Goal: Complete application form

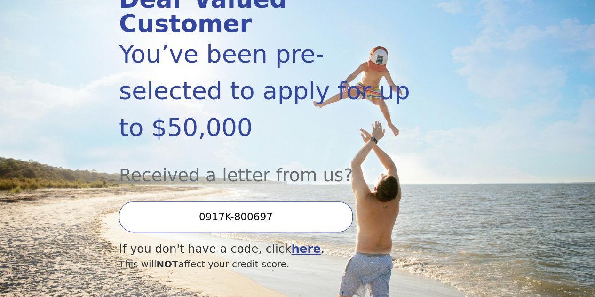
scroll to position [188, 0]
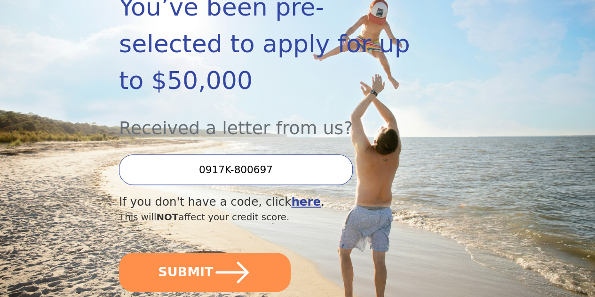
click at [257, 176] on input "0917K-800697" at bounding box center [236, 169] width 234 height 31
drag, startPoint x: 317, startPoint y: 179, endPoint x: 185, endPoint y: 182, distance: 131.7
click at [185, 182] on input "0917K-800697" at bounding box center [236, 169] width 234 height 31
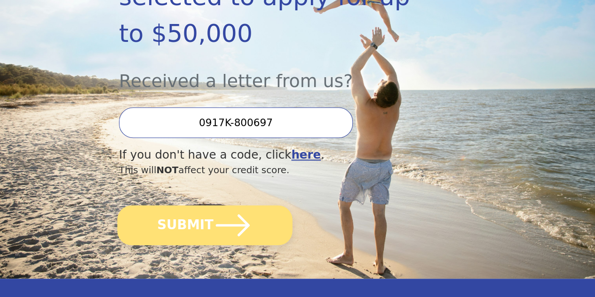
click at [247, 236] on icon "submit" at bounding box center [233, 225] width 34 height 22
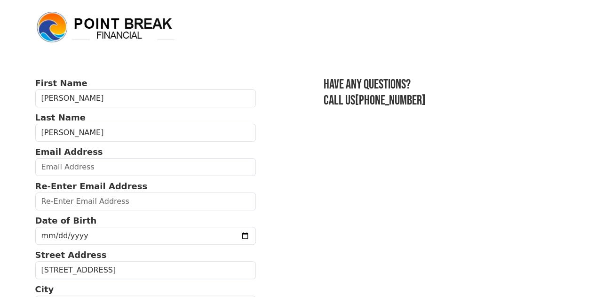
scroll to position [47, 0]
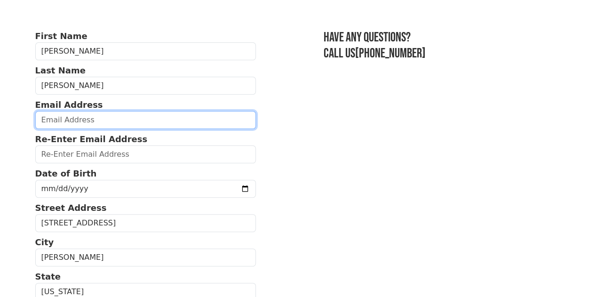
click at [80, 121] on input "email" at bounding box center [145, 120] width 221 height 18
type input "Davidcabrera9211@gmail.com"
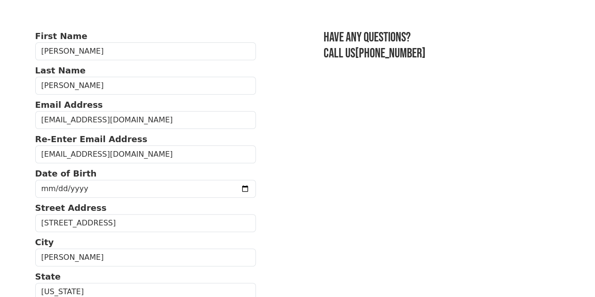
type input "(734) 882-7164"
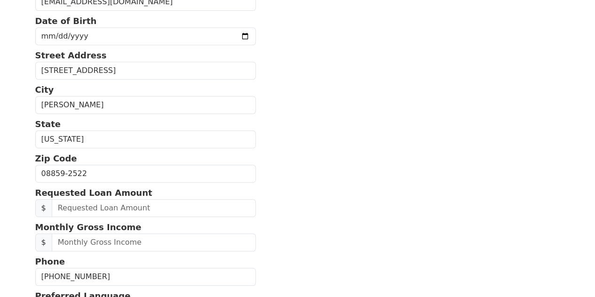
scroll to position [105, 0]
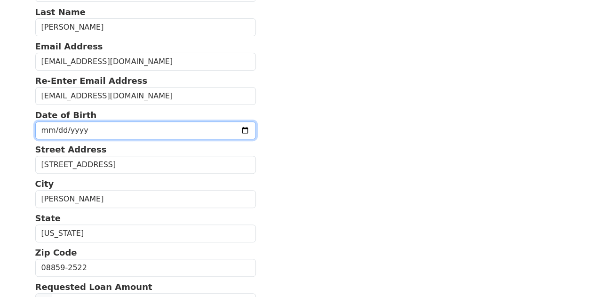
click at [123, 139] on input "date" at bounding box center [145, 130] width 221 height 18
type input "1992-11-17"
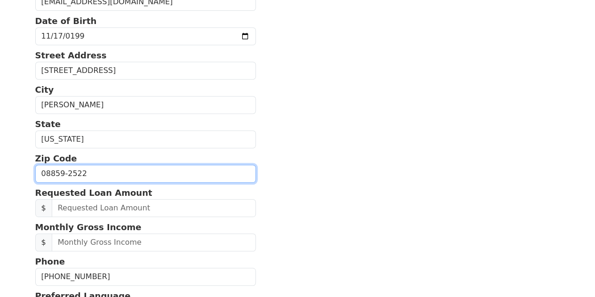
scroll to position [246, 0]
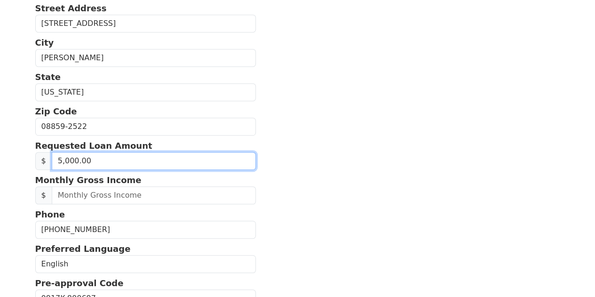
type input "50,000.00"
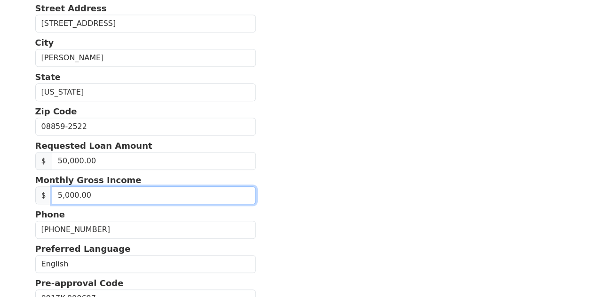
type input "50,000.00"
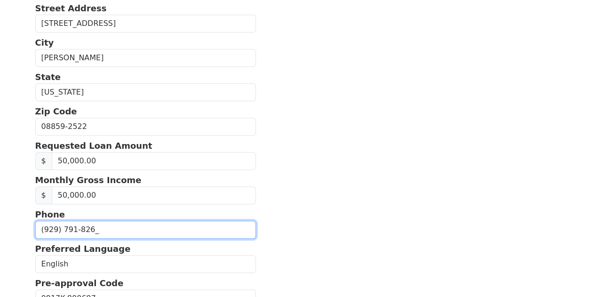
type input "(929) 791-8267"
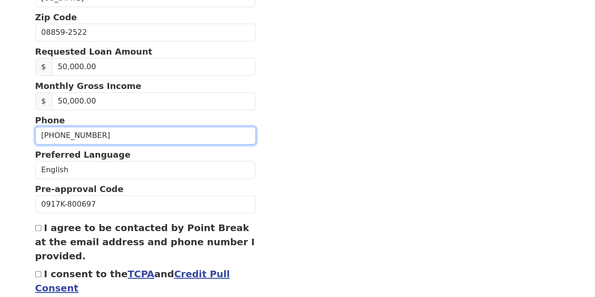
scroll to position [417, 0]
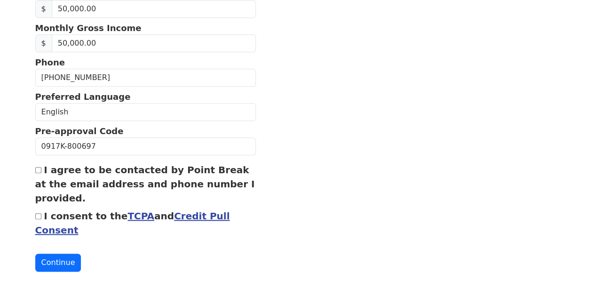
click at [37, 167] on input "I agree to be contacted by Point Break at the email address and phone number I …" at bounding box center [38, 170] width 6 height 6
checkbox input "true"
click at [37, 213] on input "I consent to the TCPA and Credit Pull Consent" at bounding box center [38, 216] width 6 height 6
checkbox input "true"
click at [57, 263] on button "Continue" at bounding box center [58, 262] width 46 height 18
